Goal: Use online tool/utility

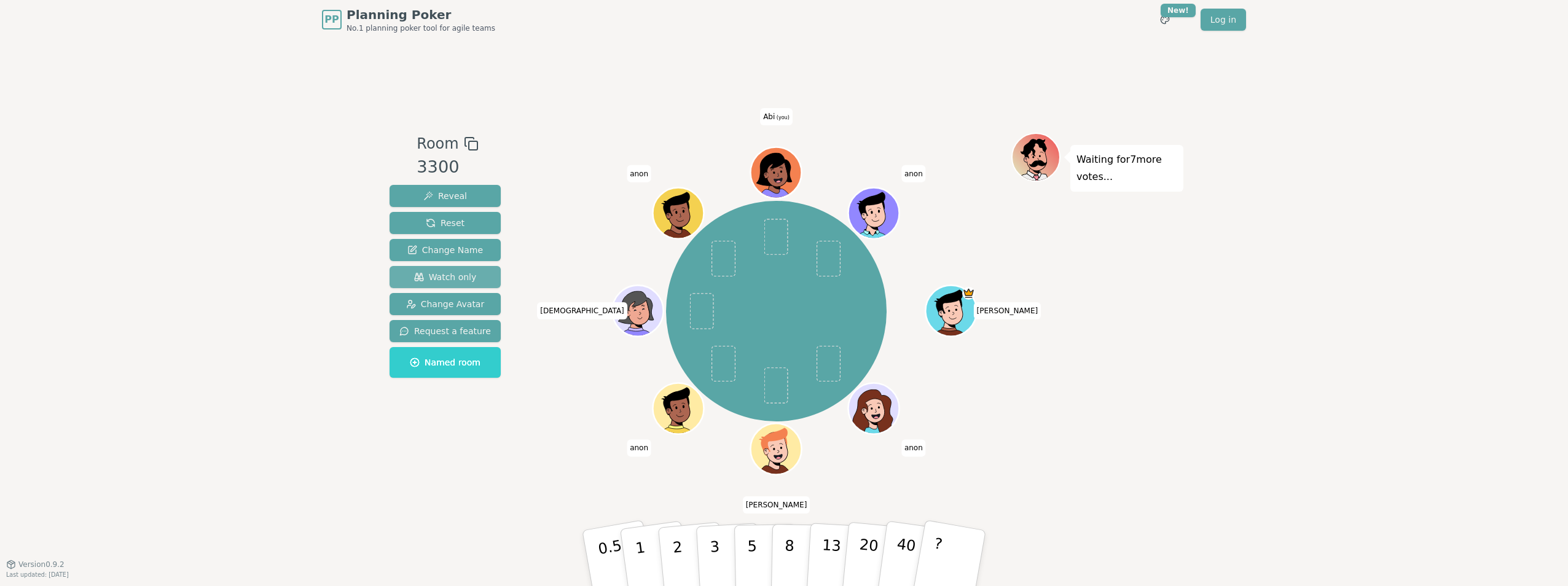
click at [432, 251] on span "Watch only" at bounding box center [445, 277] width 63 height 12
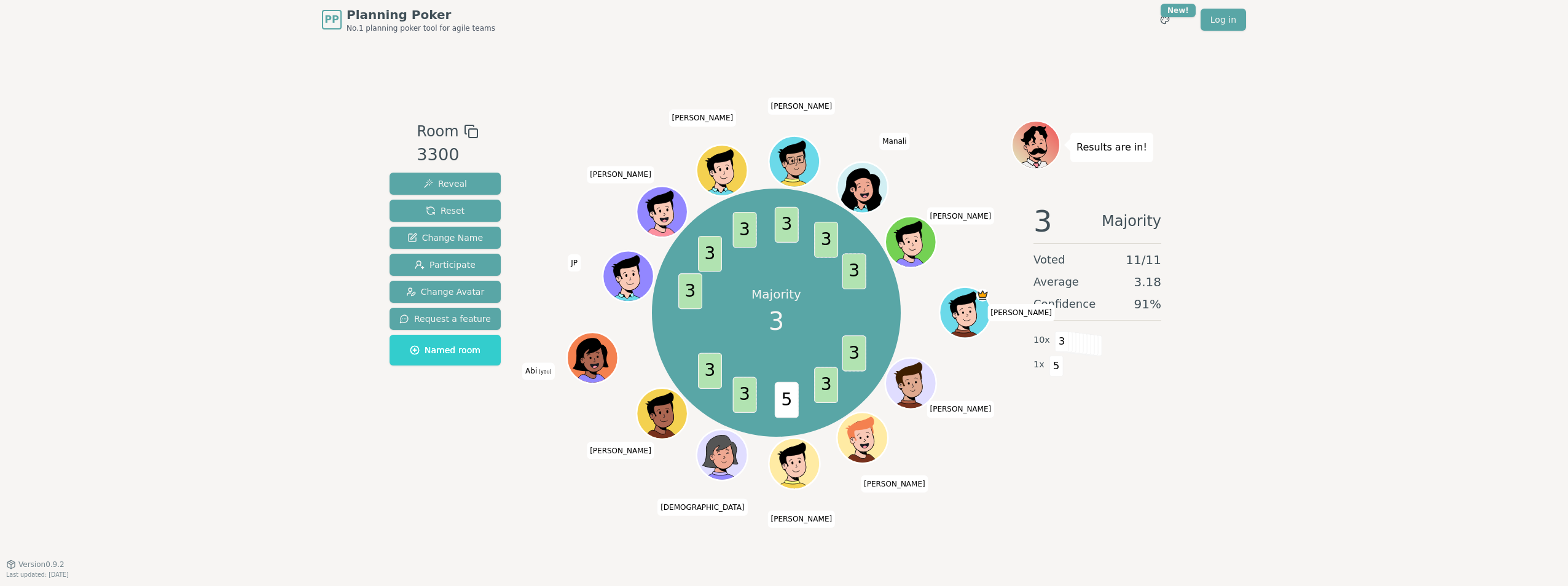
click at [191, 251] on div "PP Planning Poker No.1 planning poker tool for agile teams Toggle theme New! Lo…" at bounding box center [784, 293] width 1568 height 586
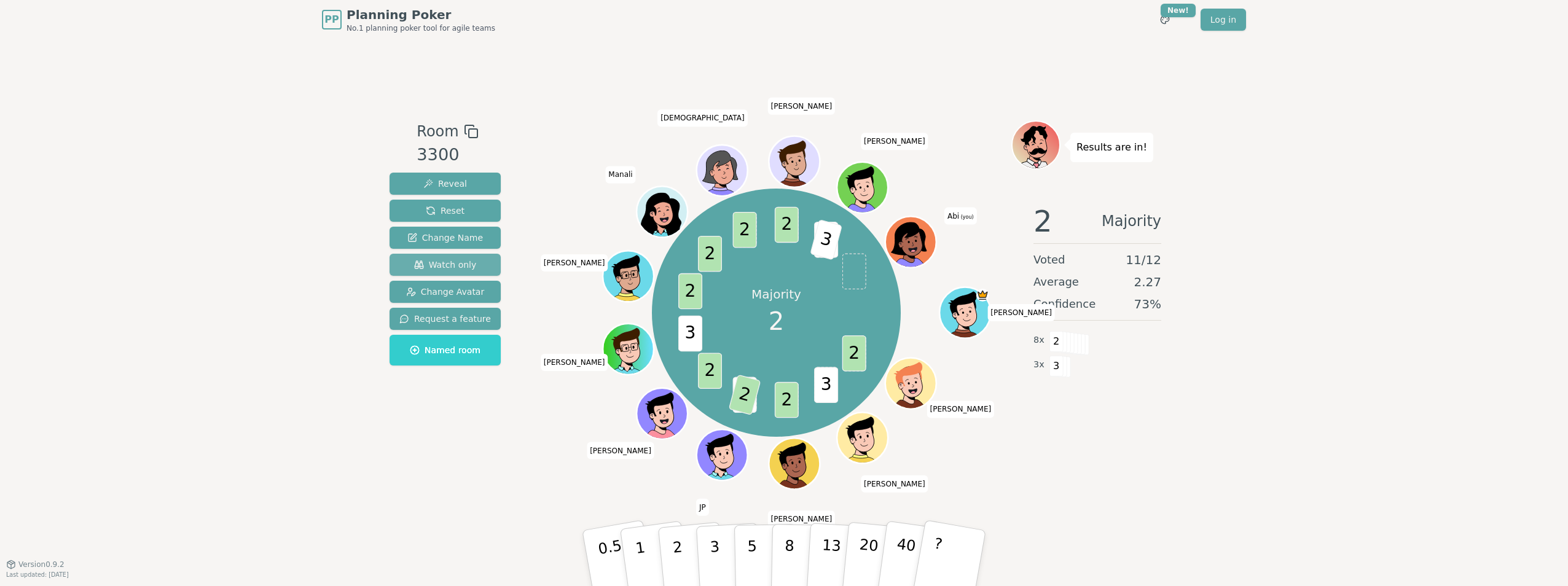
click at [439, 259] on span "Watch only" at bounding box center [445, 264] width 63 height 12
